Goal: Navigation & Orientation: Find specific page/section

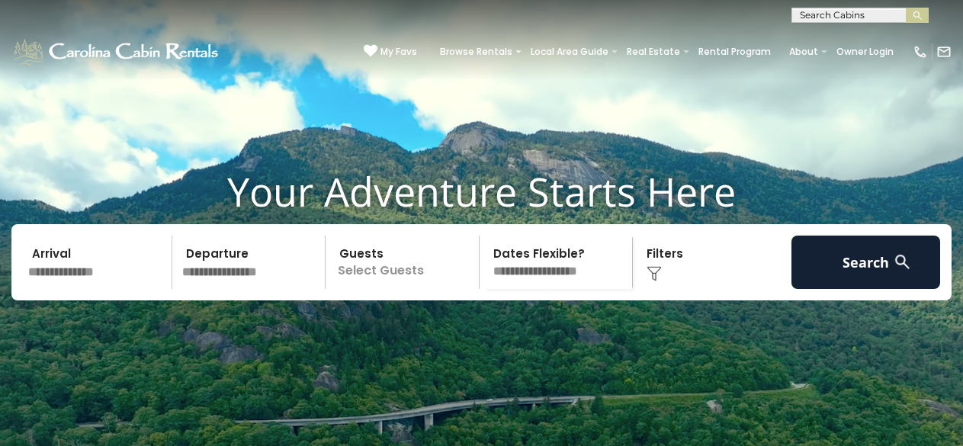
scroll to position [36, 0]
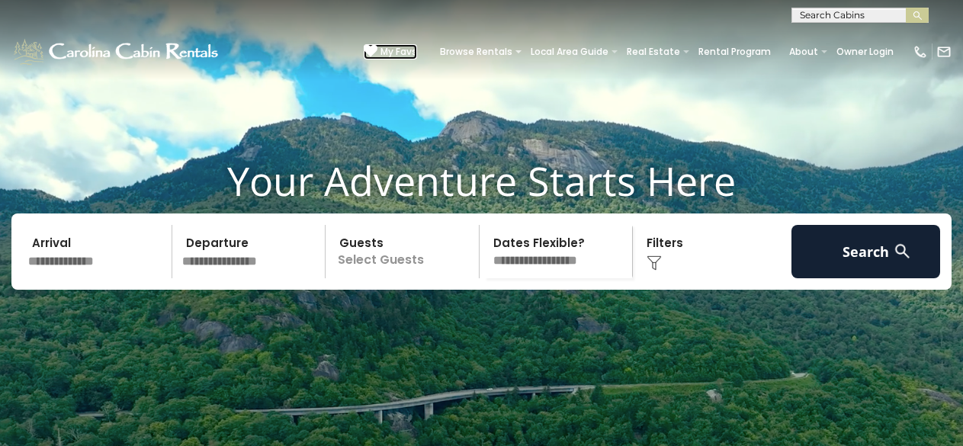
click at [381, 48] on span "My Favs" at bounding box center [398, 52] width 37 height 14
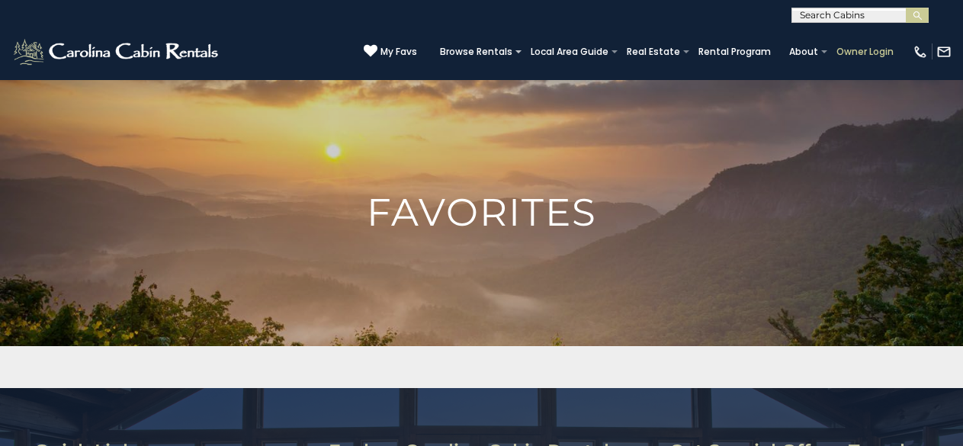
scroll to position [62, 0]
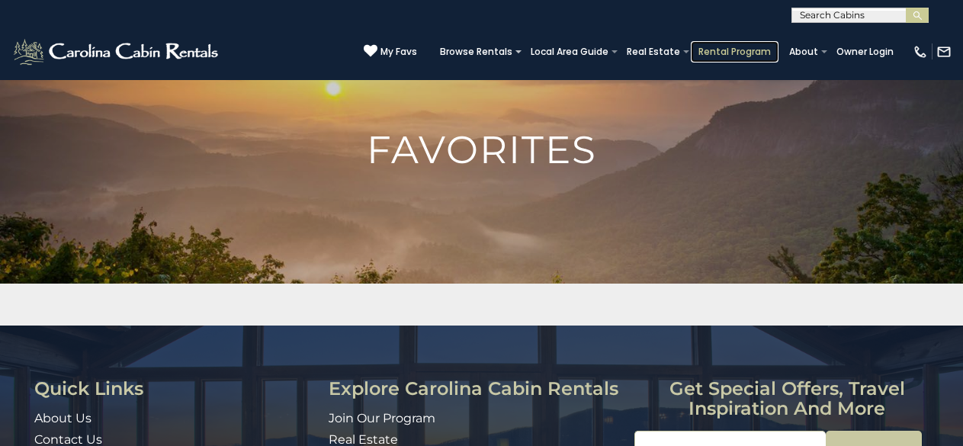
click at [717, 45] on link "Rental Program" at bounding box center [735, 51] width 88 height 21
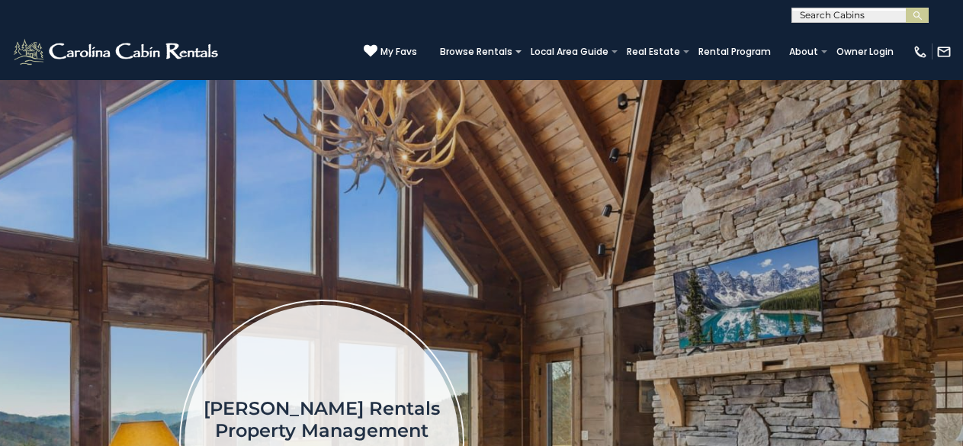
scroll to position [1, 0]
